Goal: Task Accomplishment & Management: Use online tool/utility

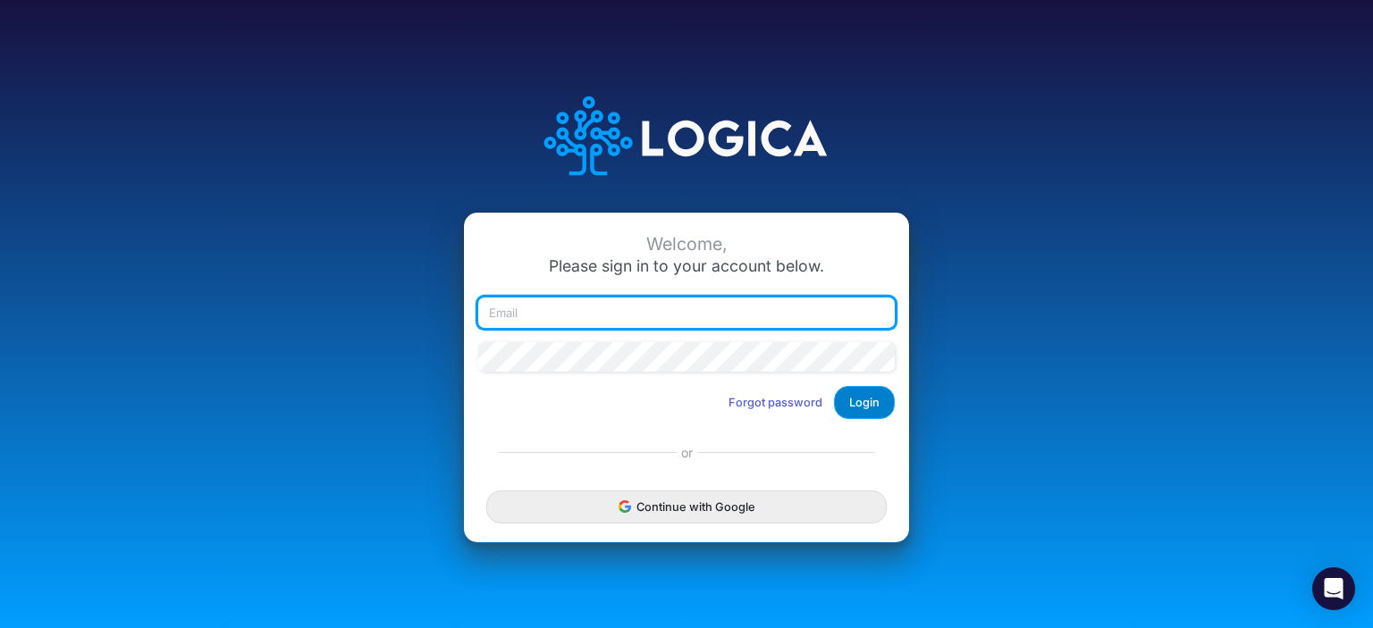
type input "[EMAIL_ADDRESS][DOMAIN_NAME]"
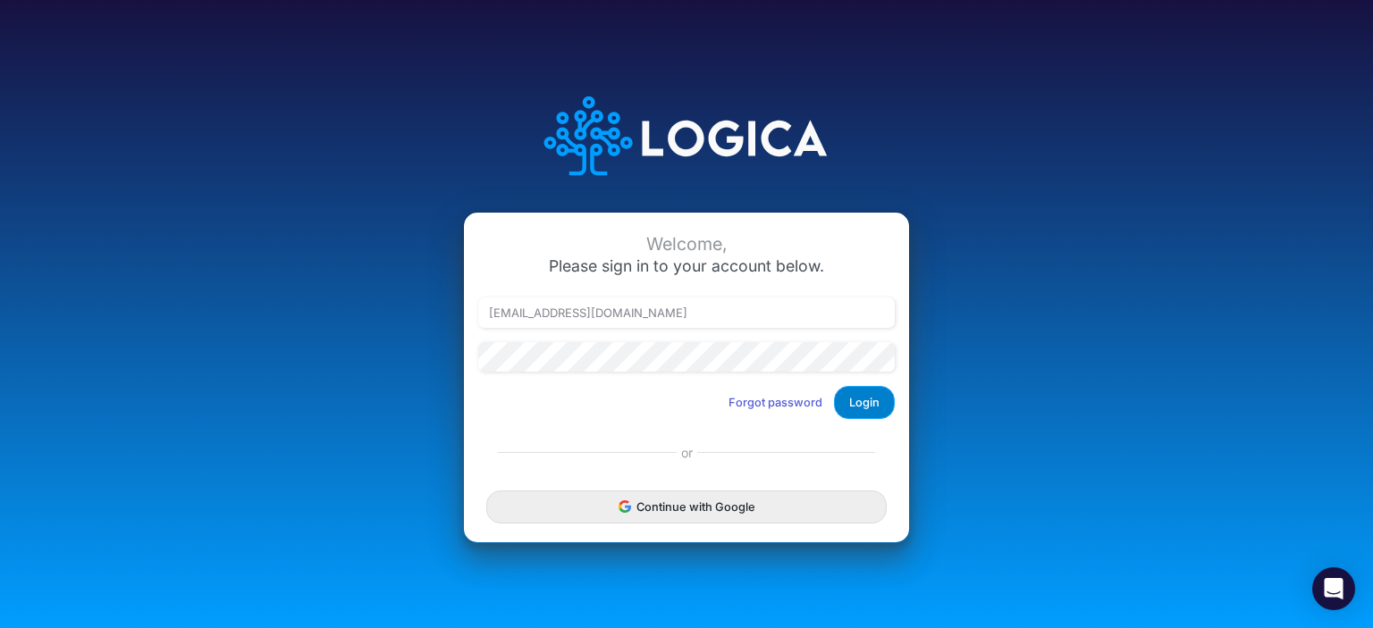
click at [869, 396] on button "Login" at bounding box center [864, 402] width 61 height 33
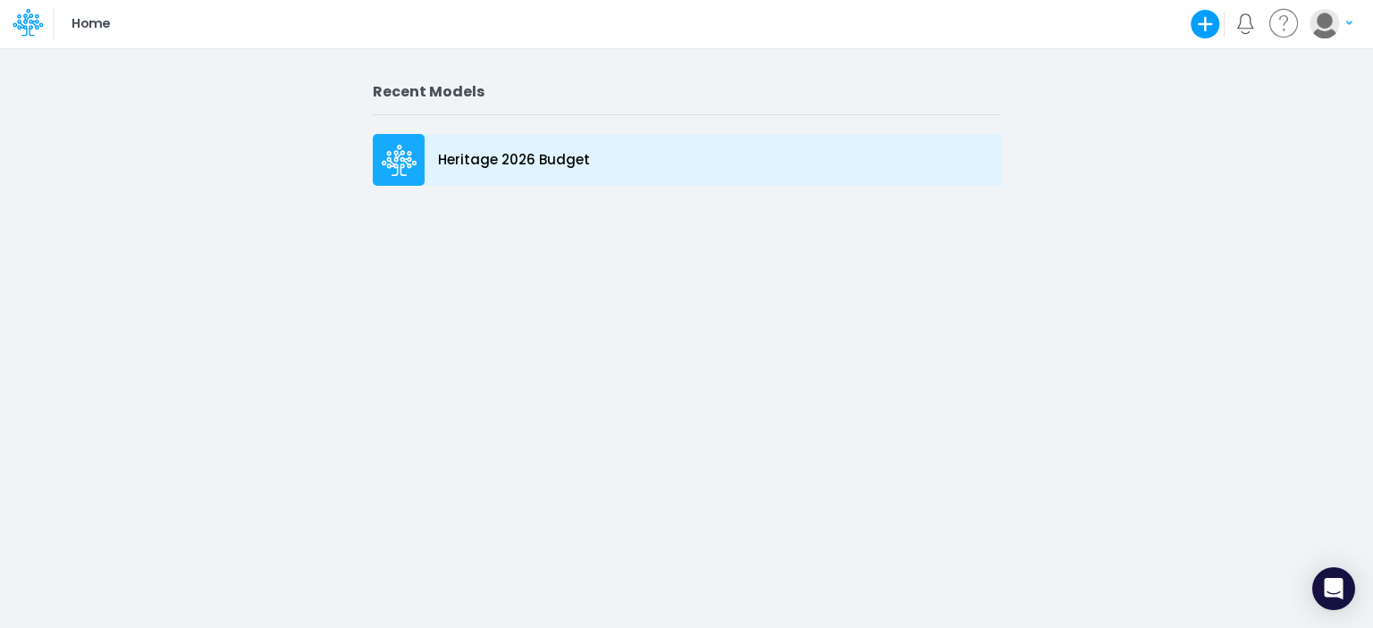
click at [404, 165] on icon at bounding box center [400, 161] width 36 height 32
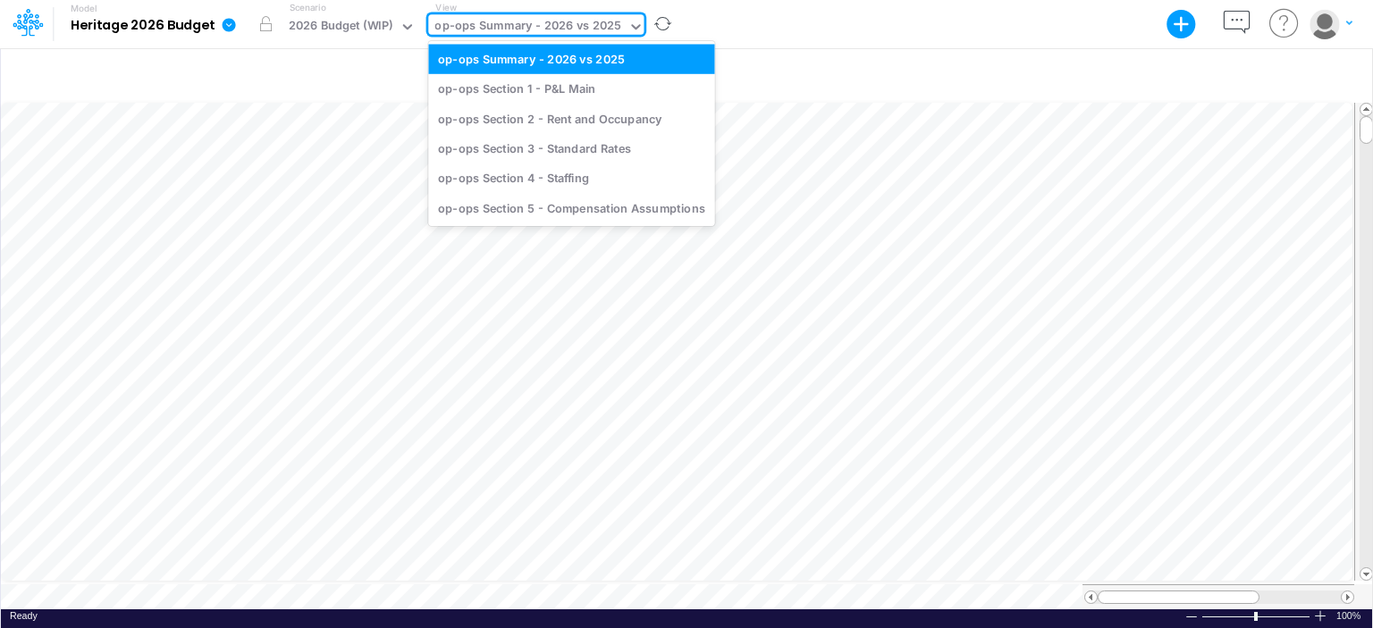
click at [468, 22] on div "op-ops Summary - 2026 vs 2025" at bounding box center [527, 27] width 187 height 21
click at [448, 186] on div "op-ops Section 4 - Staffing" at bounding box center [571, 179] width 286 height 30
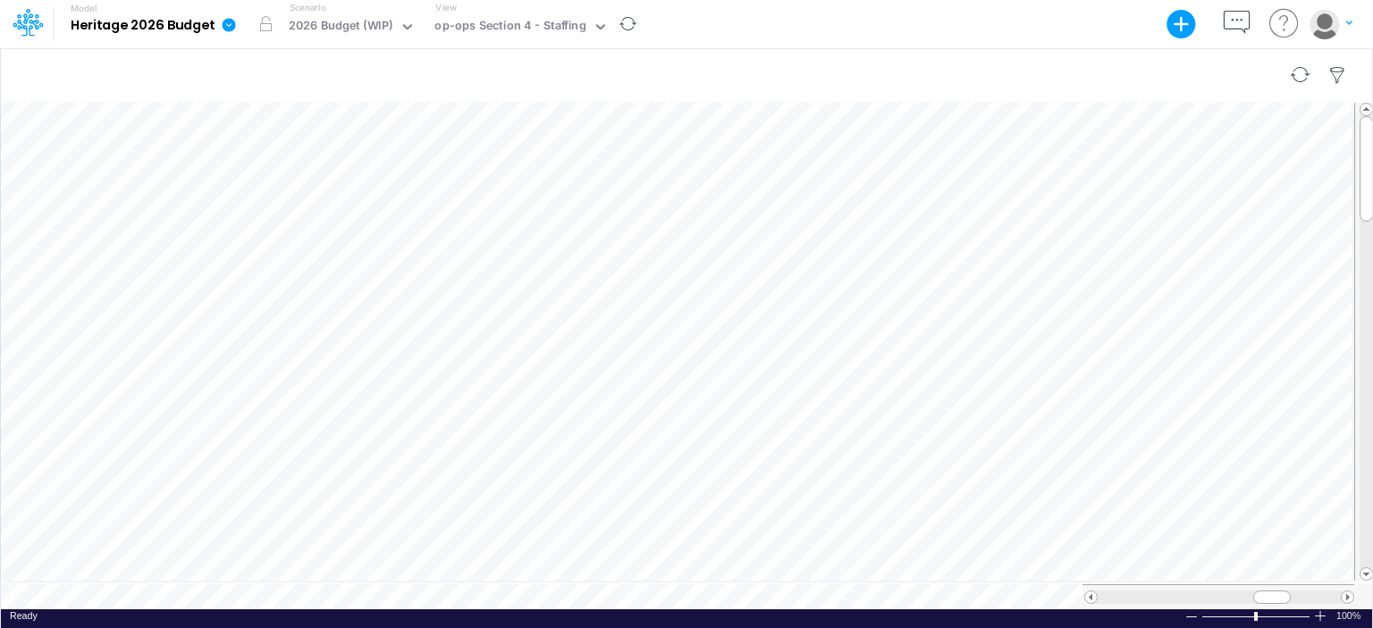
scroll to position [8, 2]
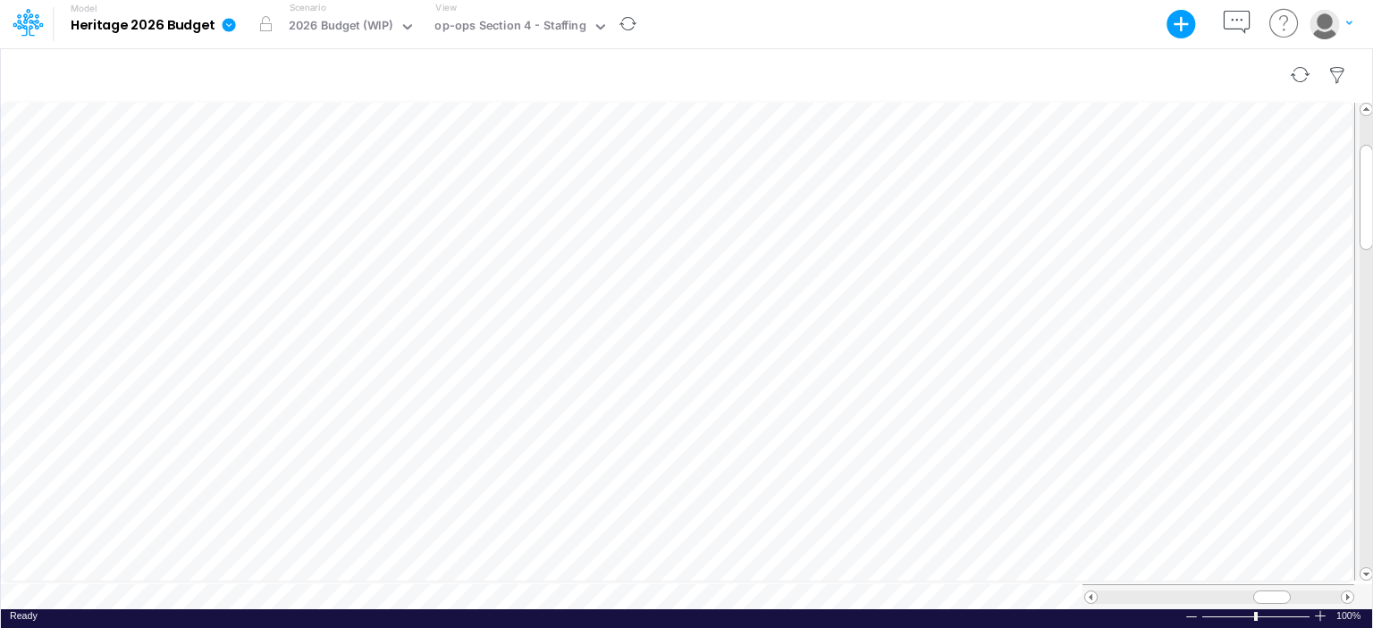
scroll to position [8, 2]
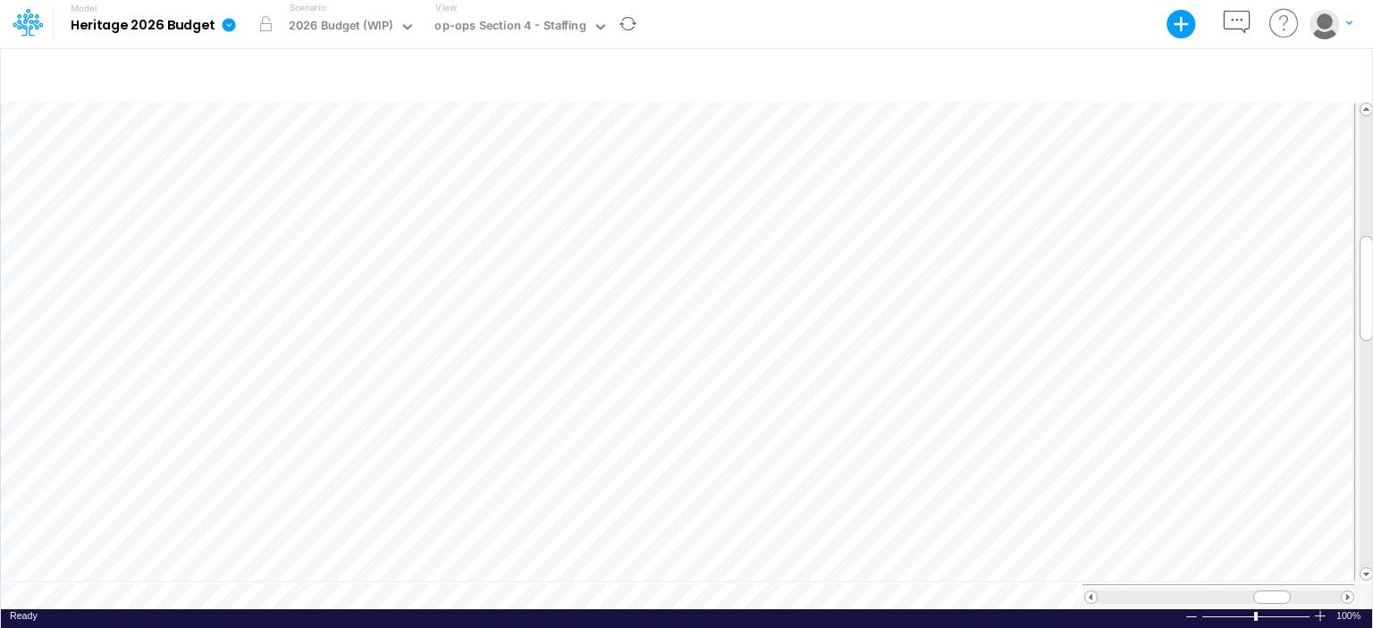
scroll to position [8, 2]
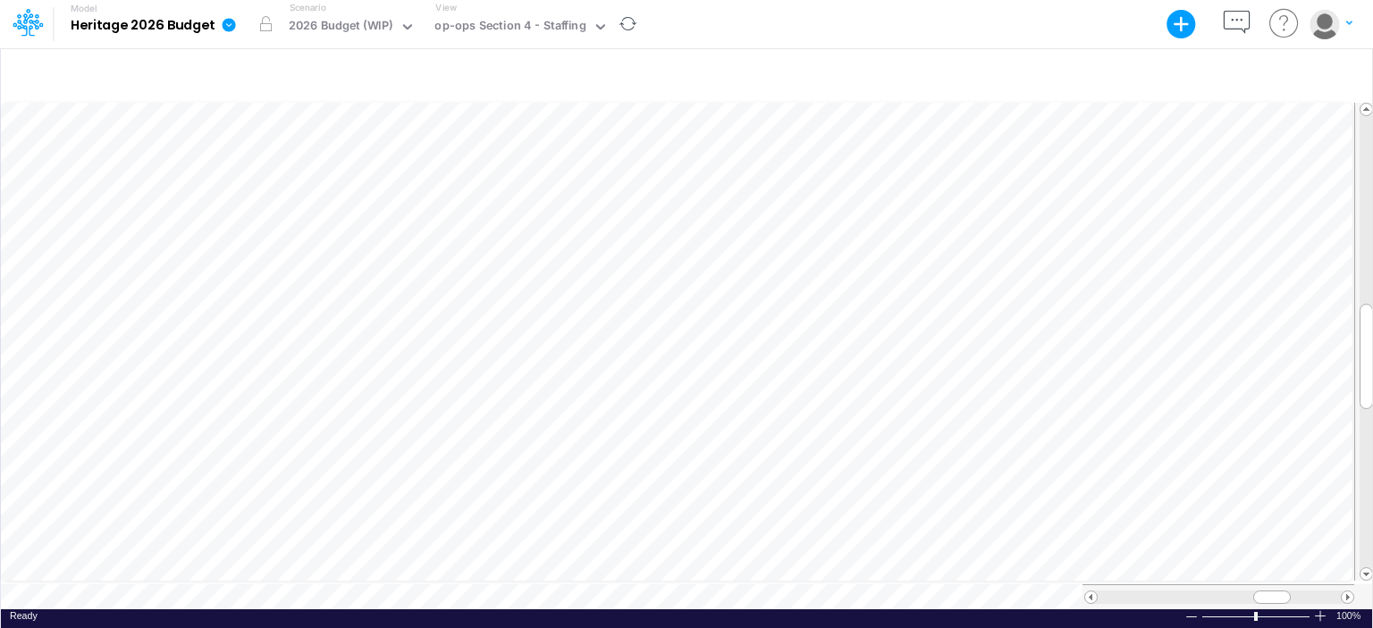
scroll to position [8, 2]
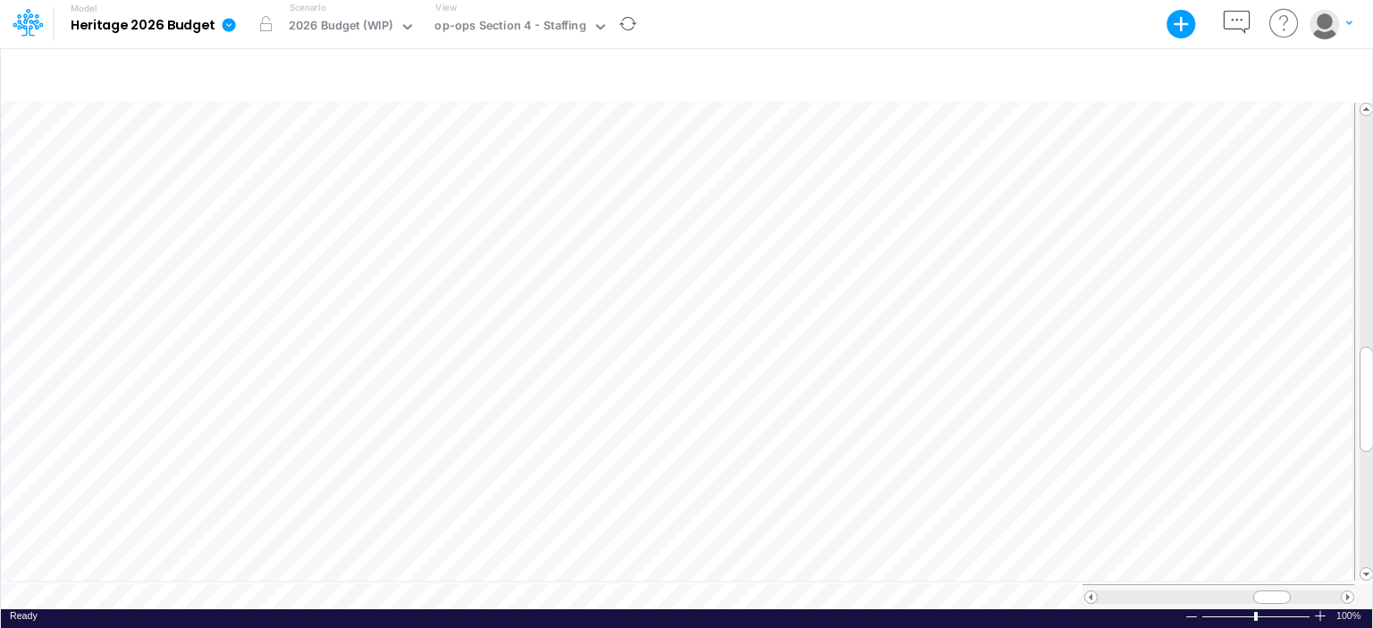
scroll to position [8, 2]
click at [536, 17] on div "op-ops Section 4 - Staffing" at bounding box center [509, 27] width 151 height 21
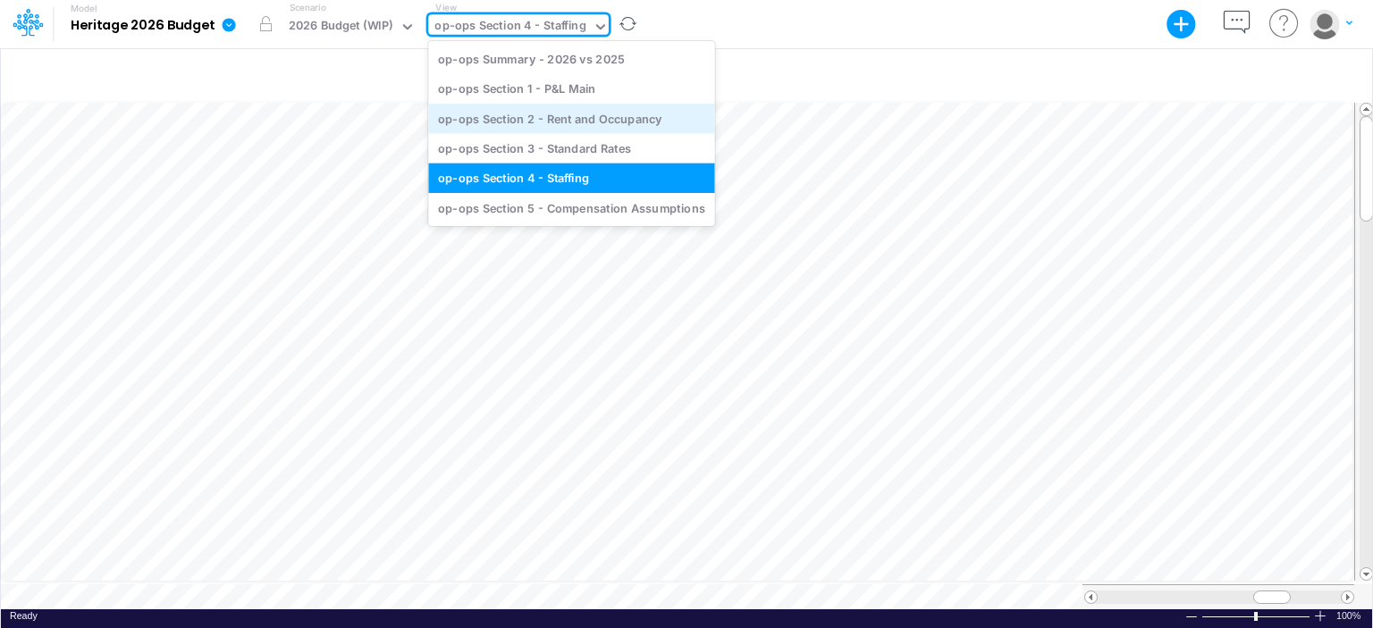
click at [536, 115] on div "op-ops Section 2 - Rent and Occupancy" at bounding box center [571, 119] width 286 height 30
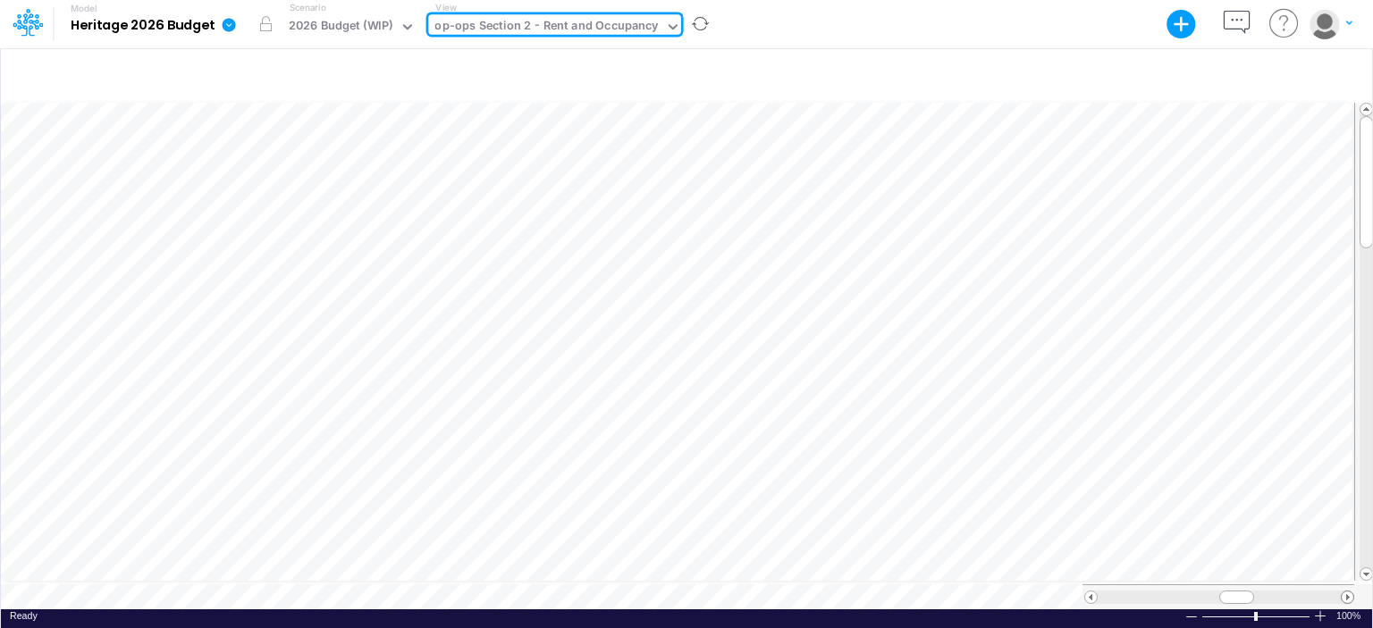
click at [1345, 592] on span at bounding box center [1348, 598] width 12 height 12
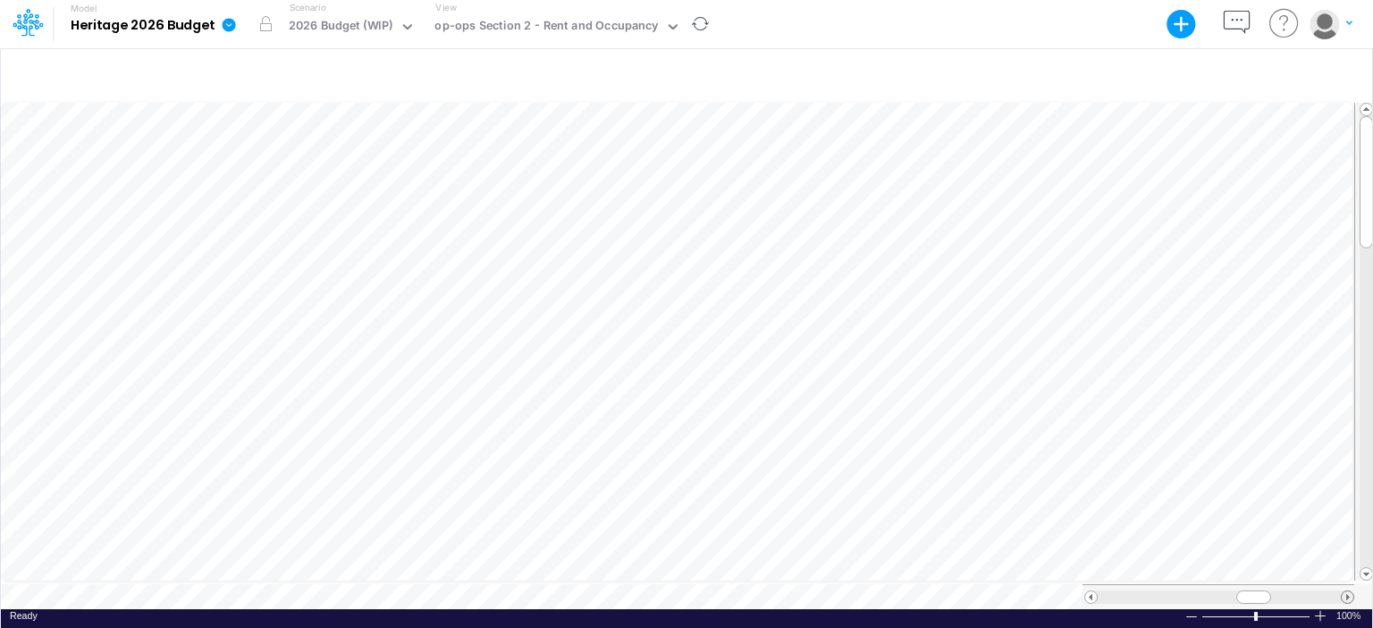
click at [1345, 592] on span at bounding box center [1348, 598] width 12 height 12
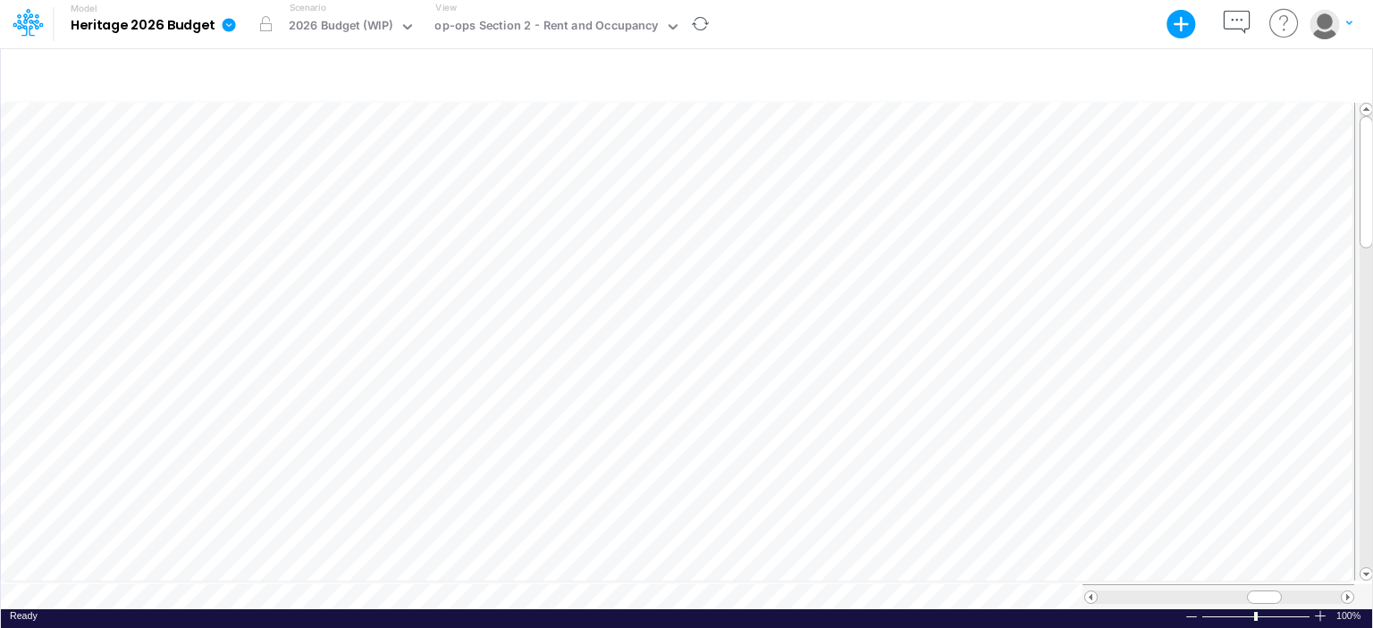
scroll to position [8, 2]
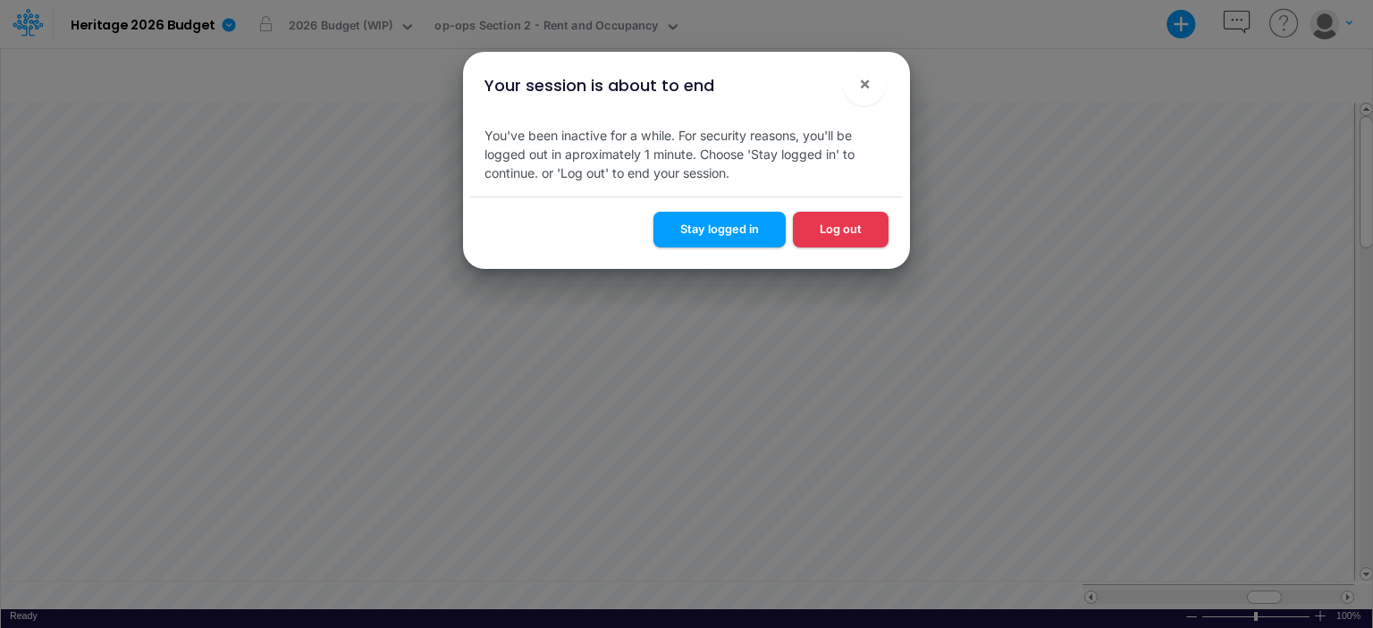
click at [100, 224] on div "Your session is about to end × You've been inactive for a while. For security r…" at bounding box center [686, 314] width 1373 height 628
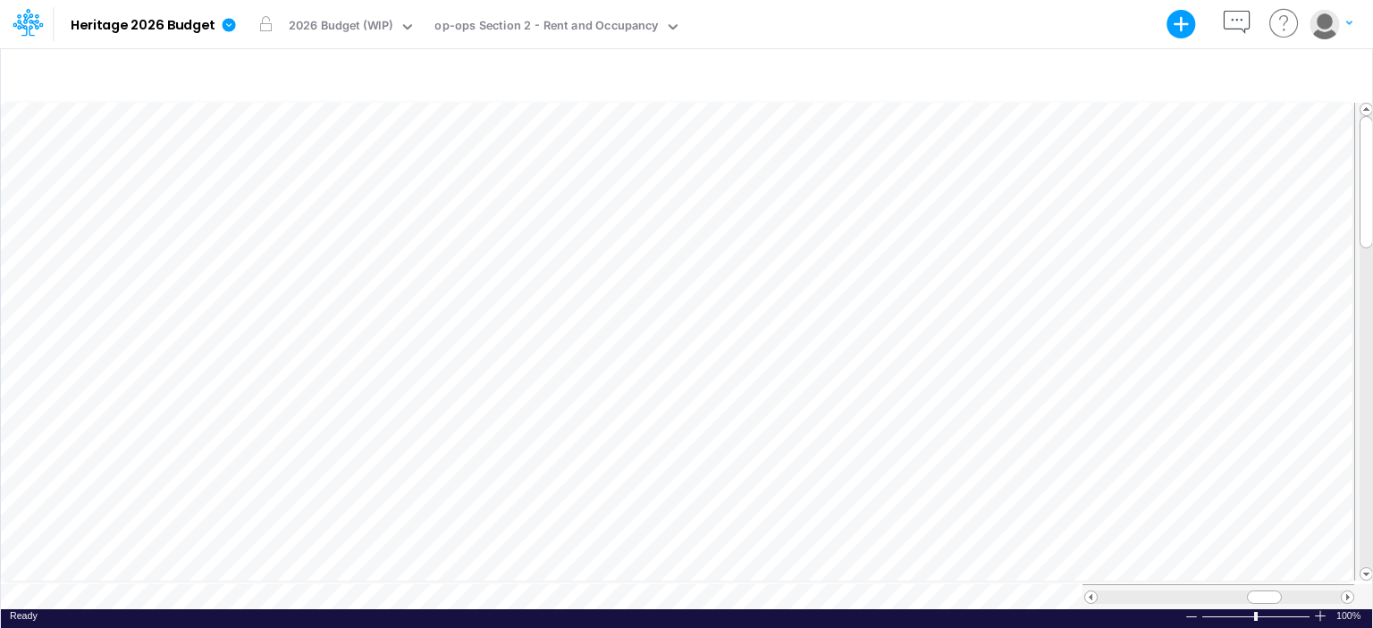
scroll to position [8, 2]
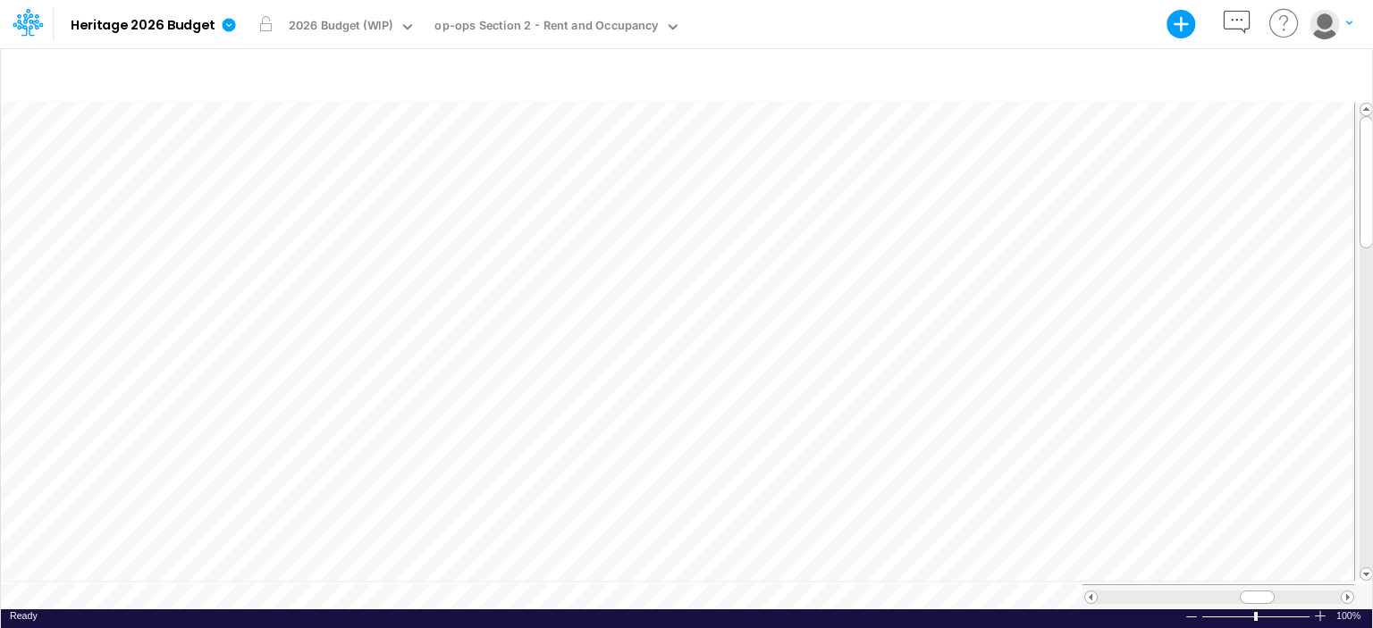
scroll to position [8, 2]
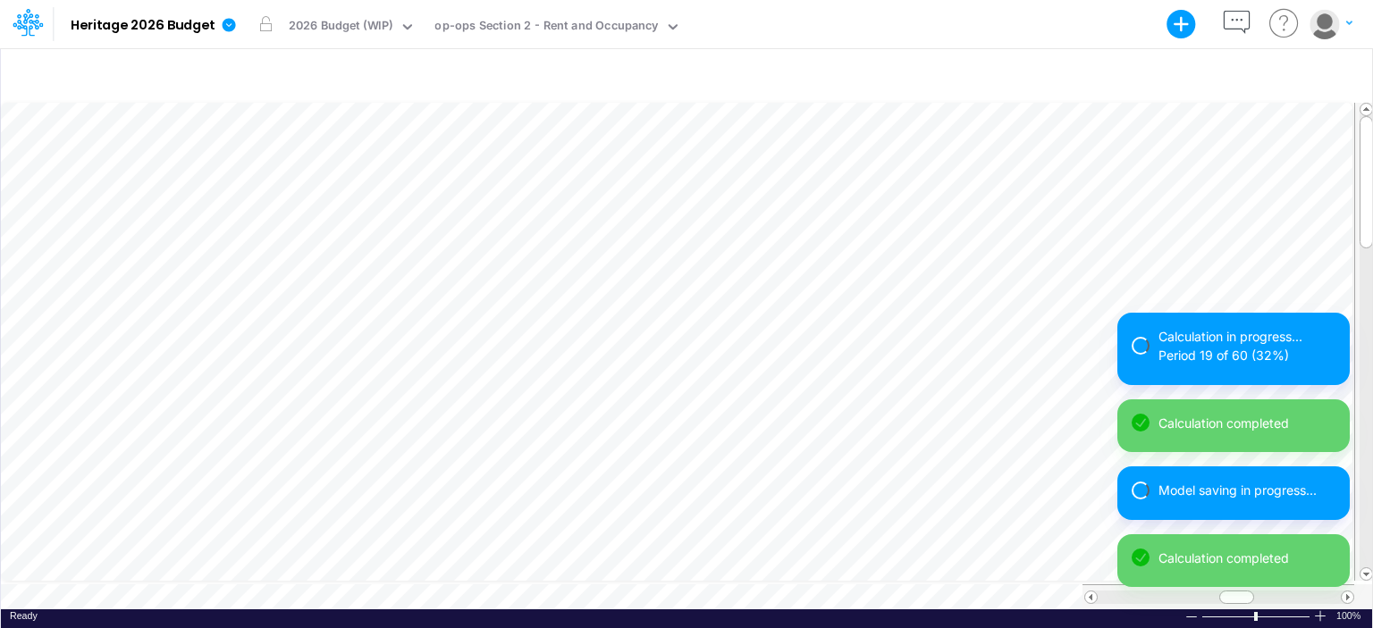
scroll to position [8, 2]
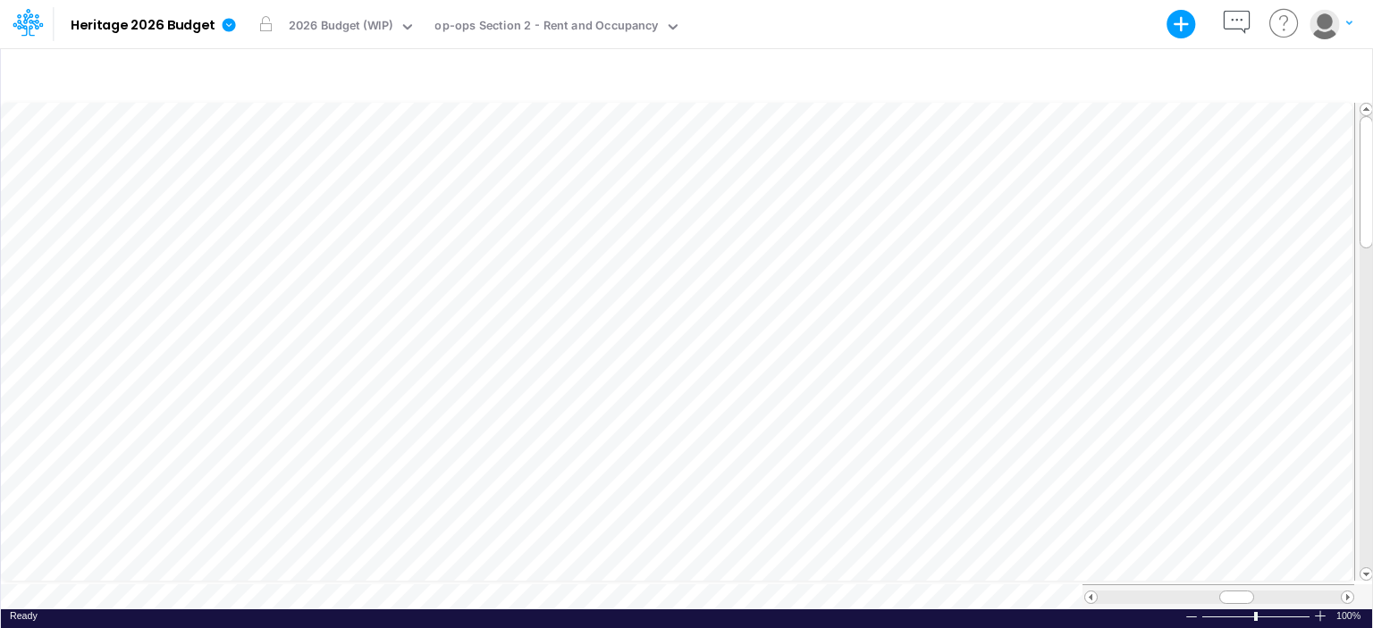
scroll to position [8, 2]
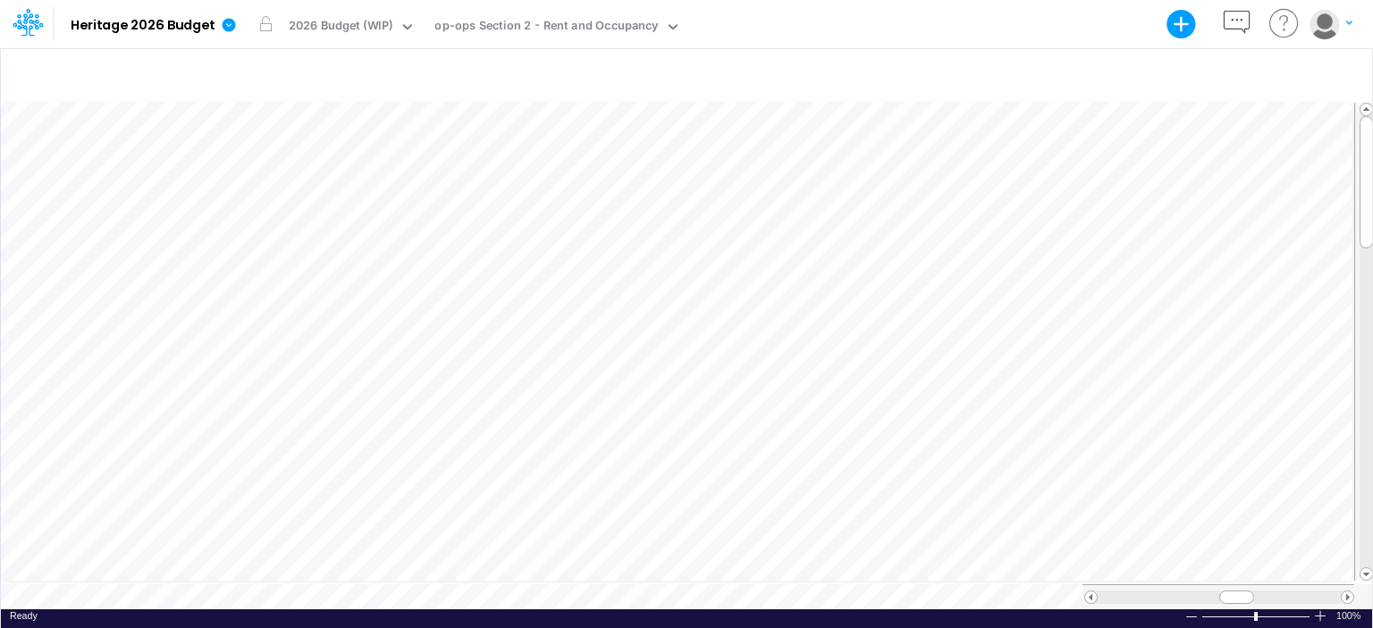
scroll to position [8, 2]
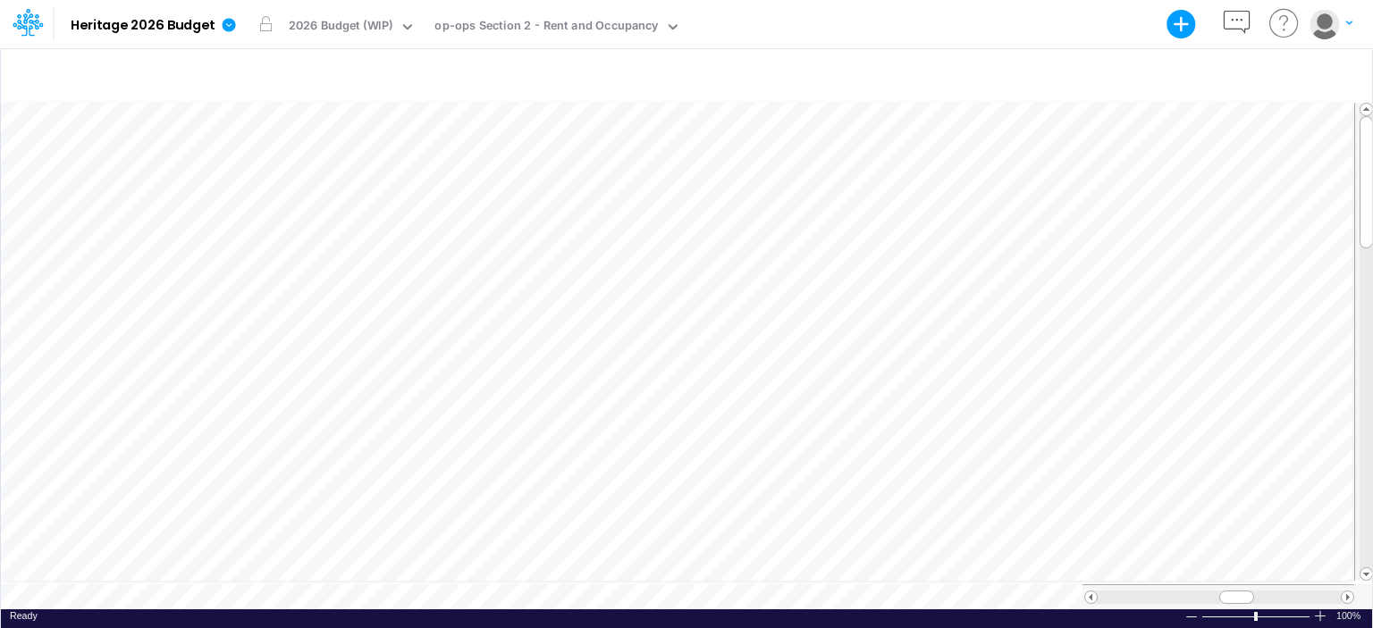
scroll to position [8, 2]
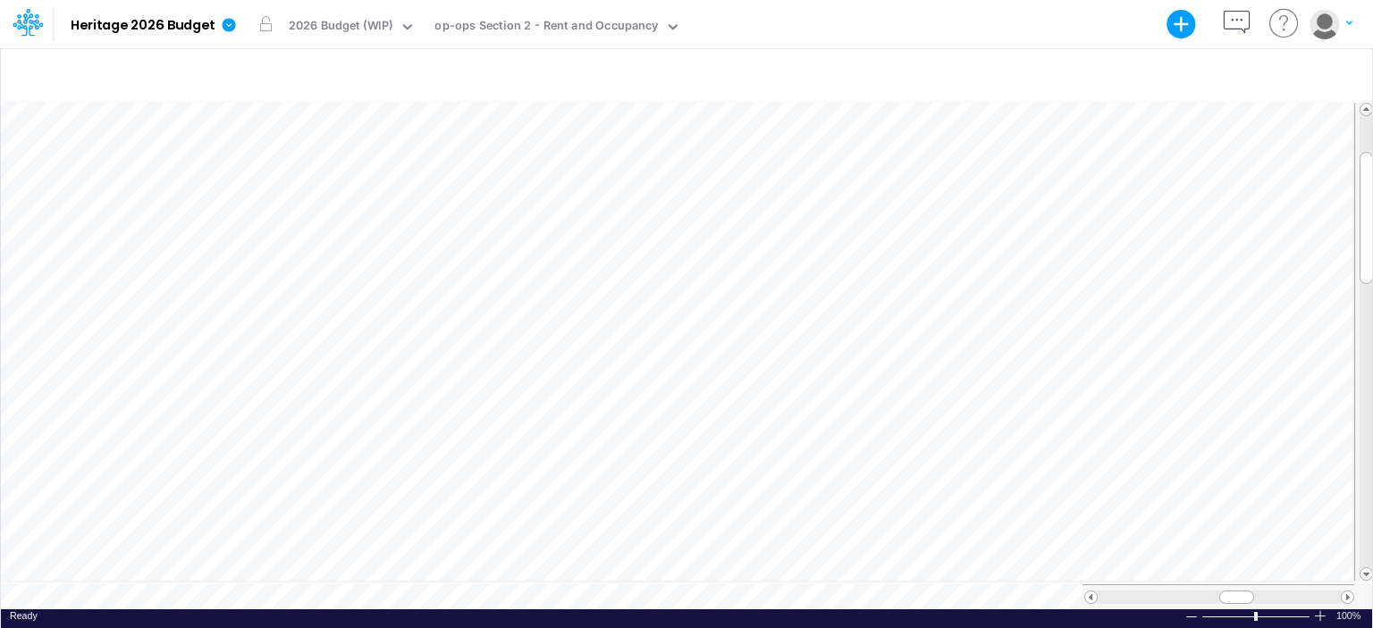
scroll to position [8, 2]
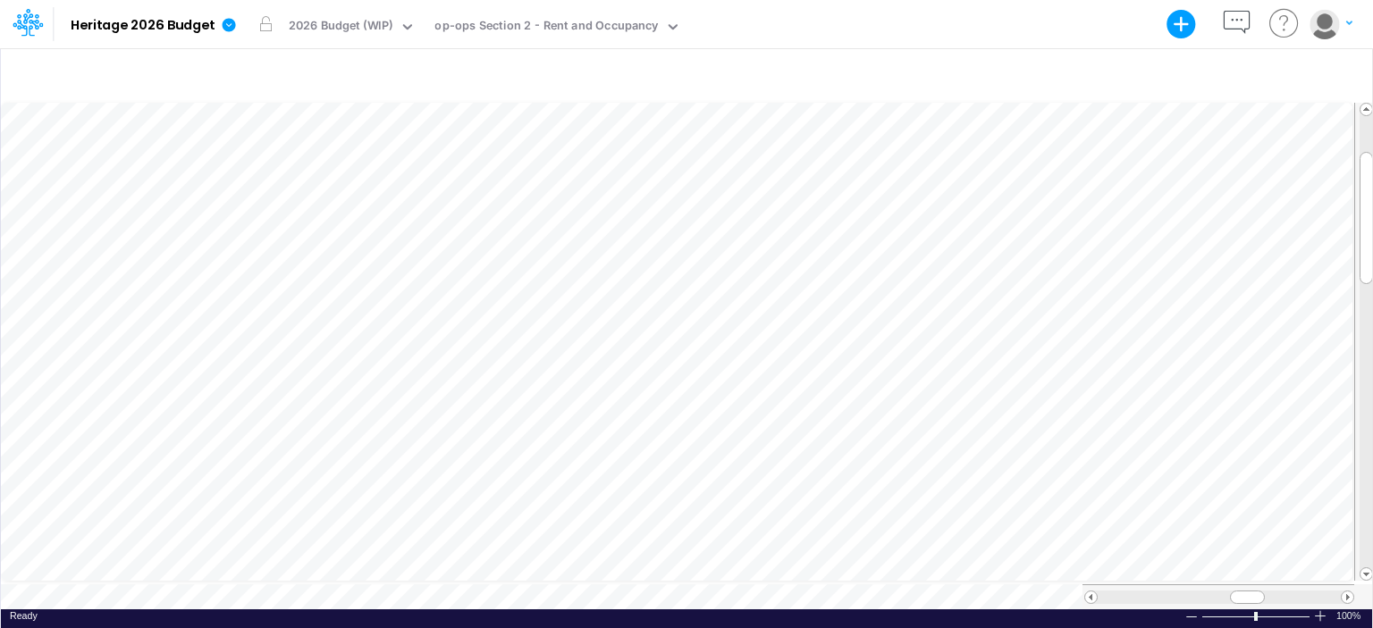
scroll to position [8, 2]
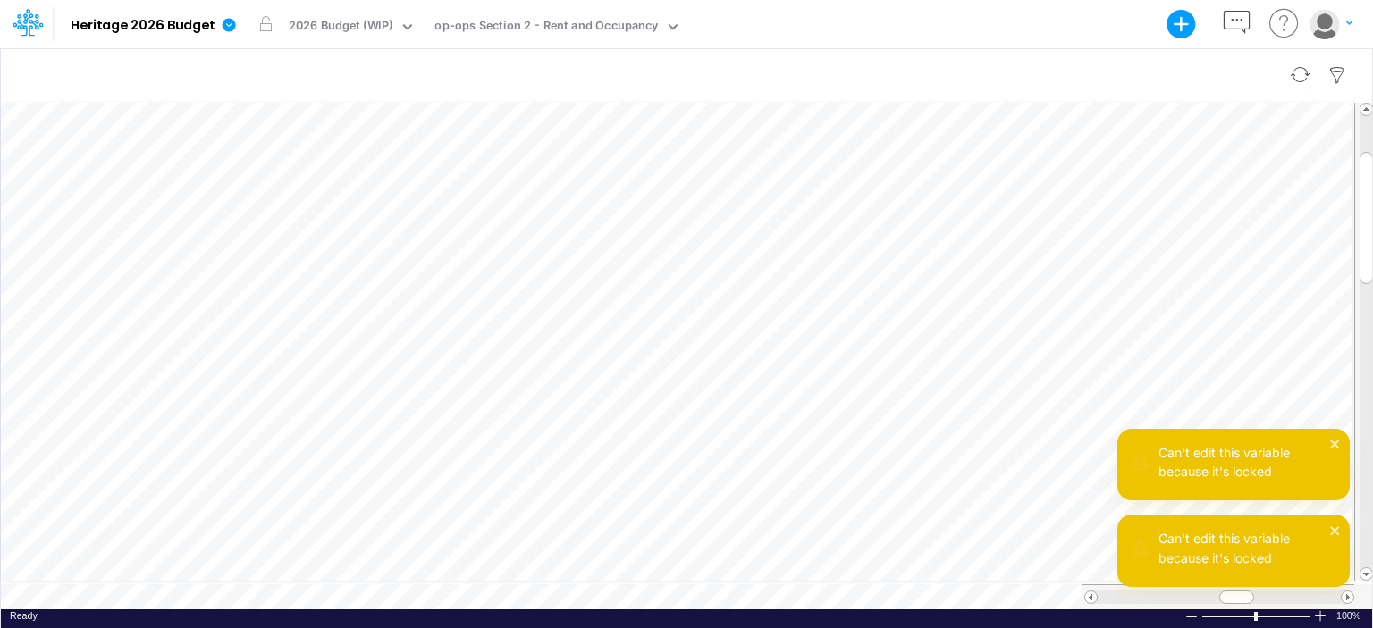
scroll to position [8, 2]
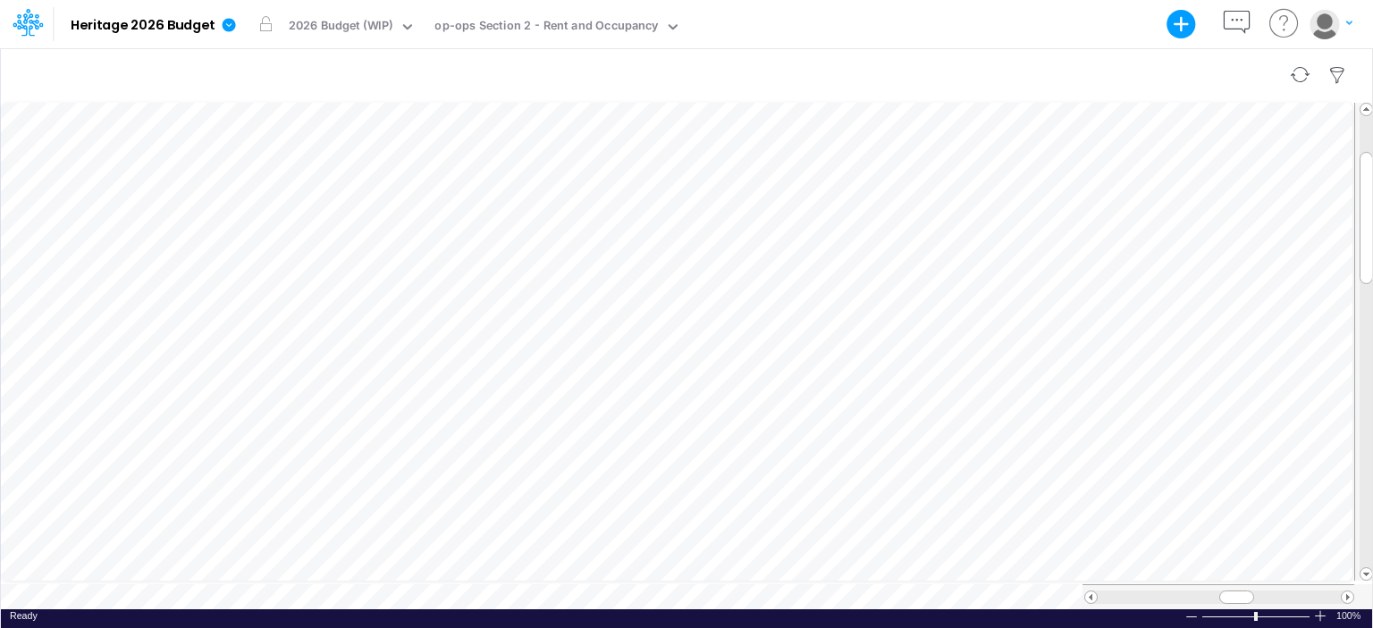
scroll to position [8, 2]
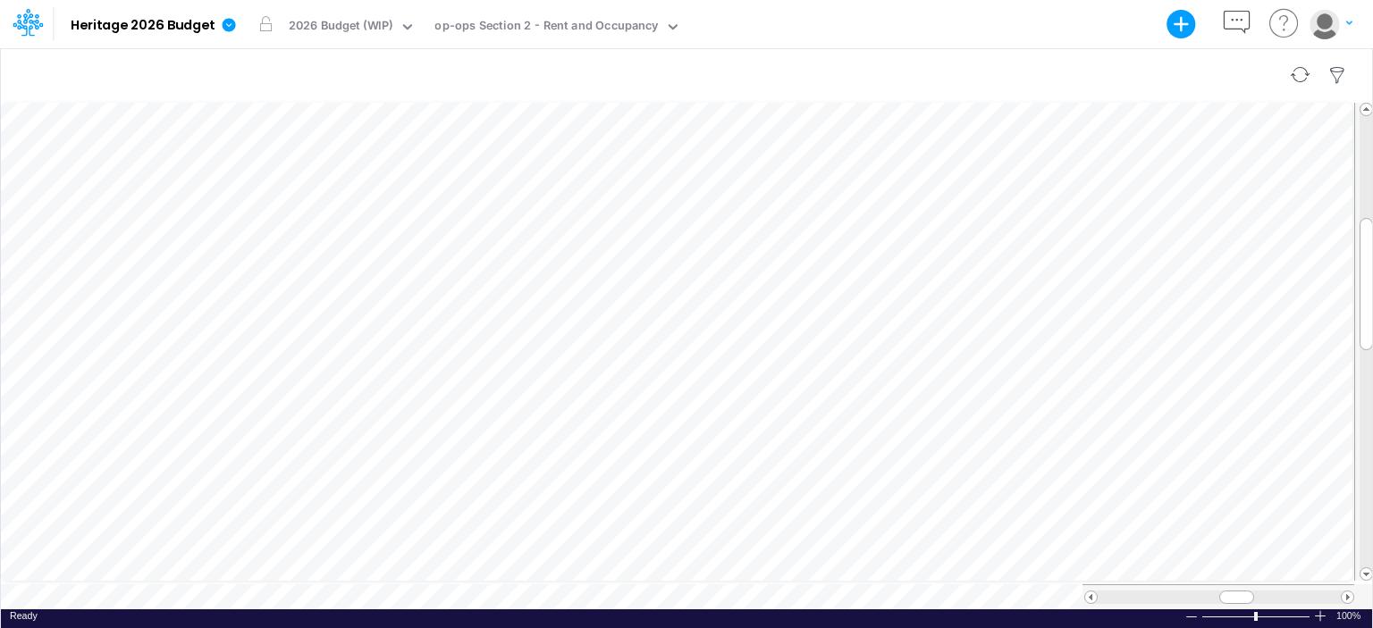
scroll to position [8, 2]
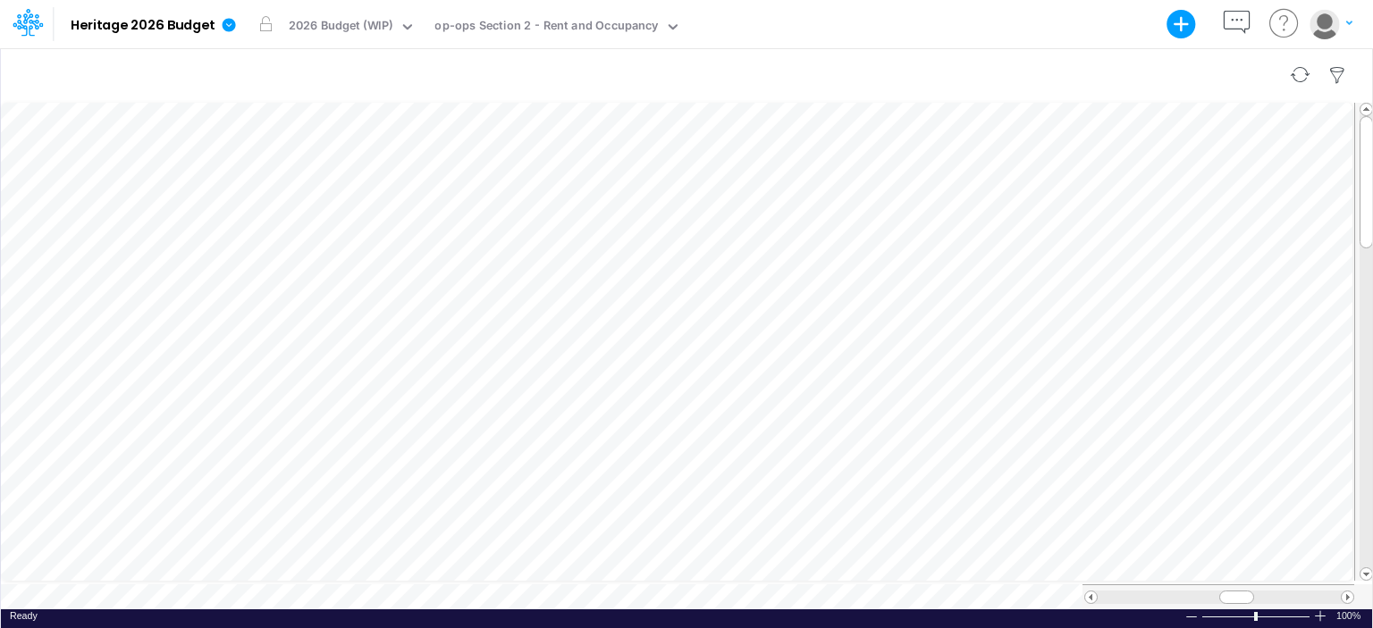
scroll to position [8, 2]
